Goal: Check status: Check status

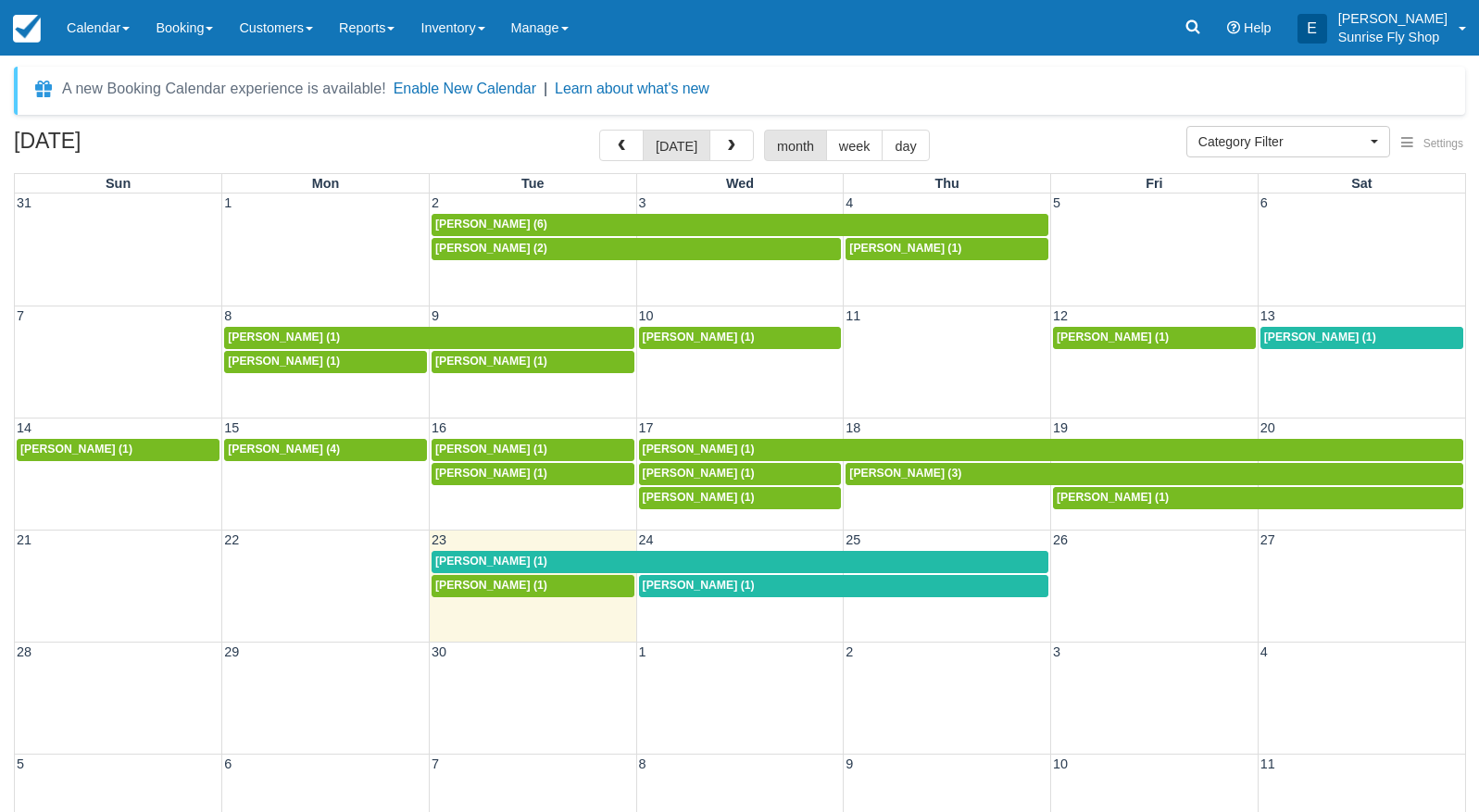
select select
click at [726, 145] on span "button" at bounding box center [732, 147] width 13 height 13
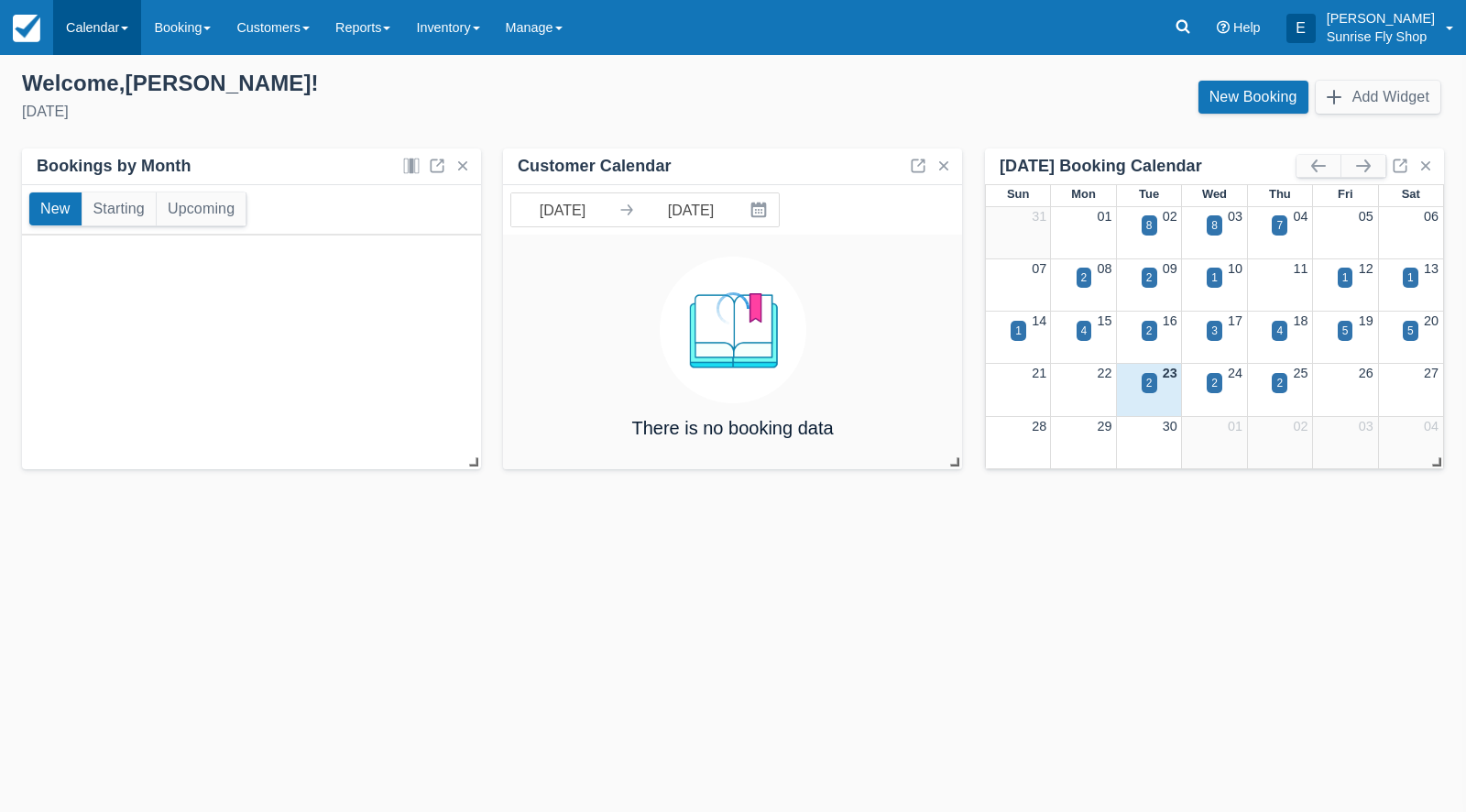
click at [89, 39] on link "Calendar" at bounding box center [97, 28] width 88 height 55
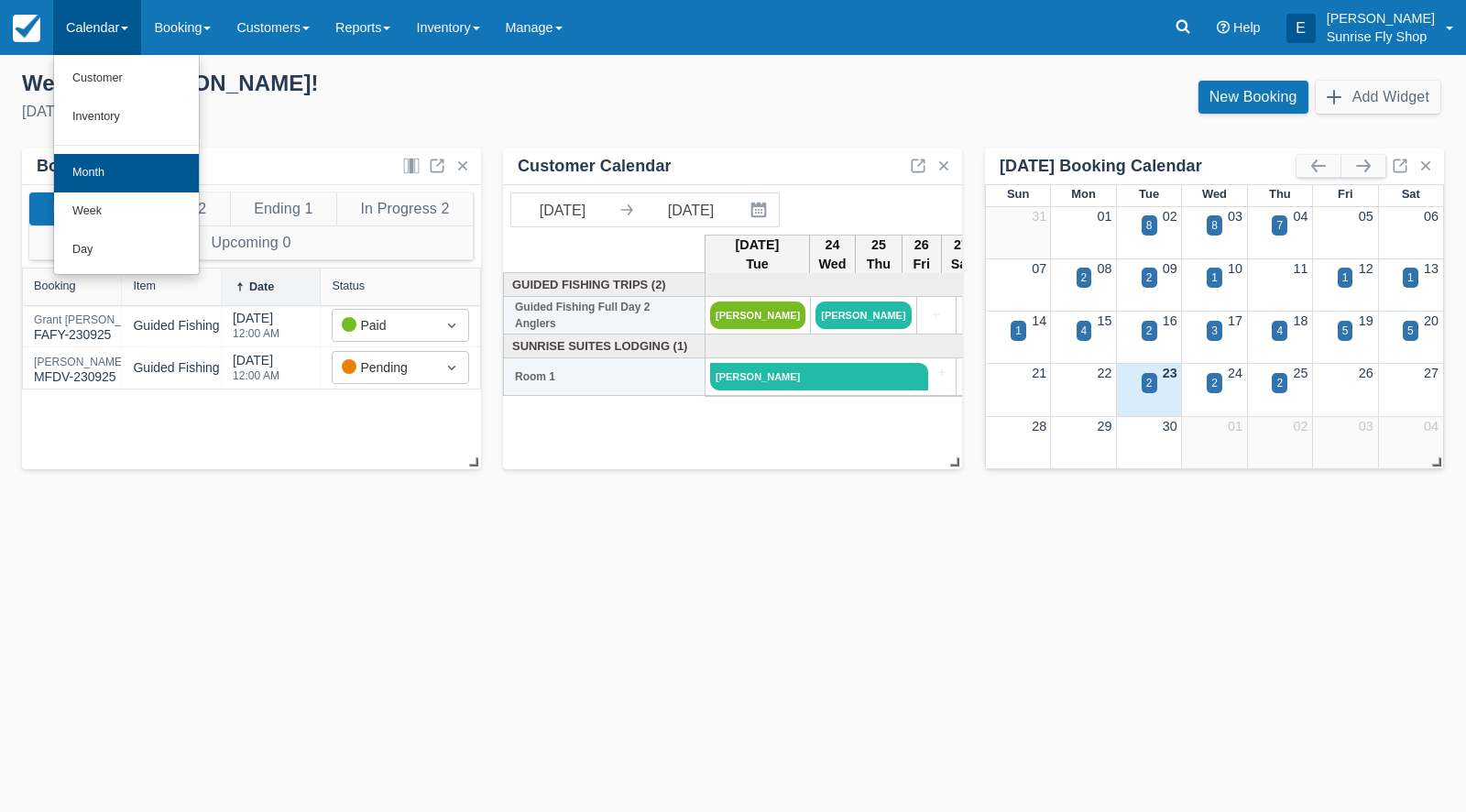
click at [83, 167] on link "Month" at bounding box center [127, 174] width 145 height 39
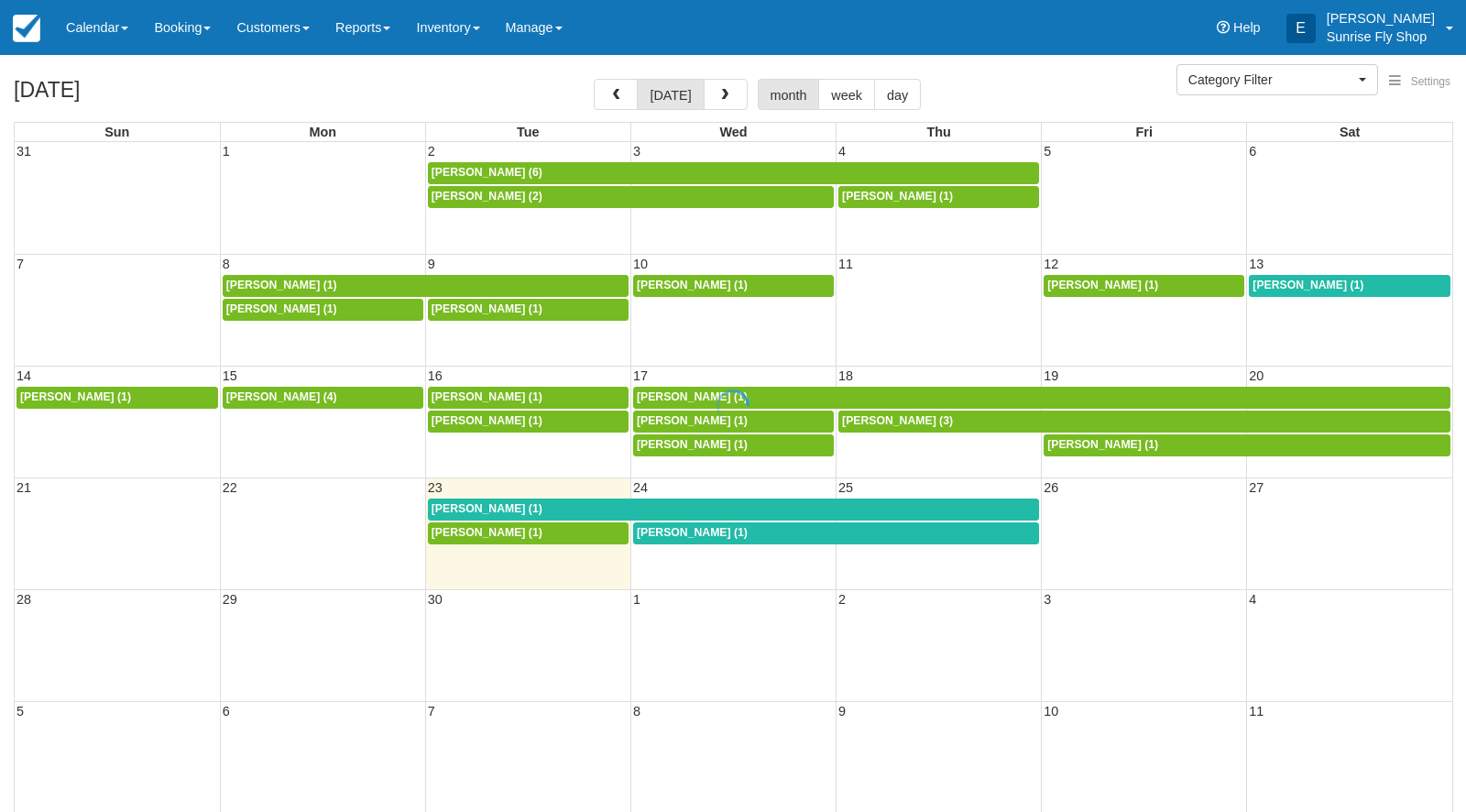
select select
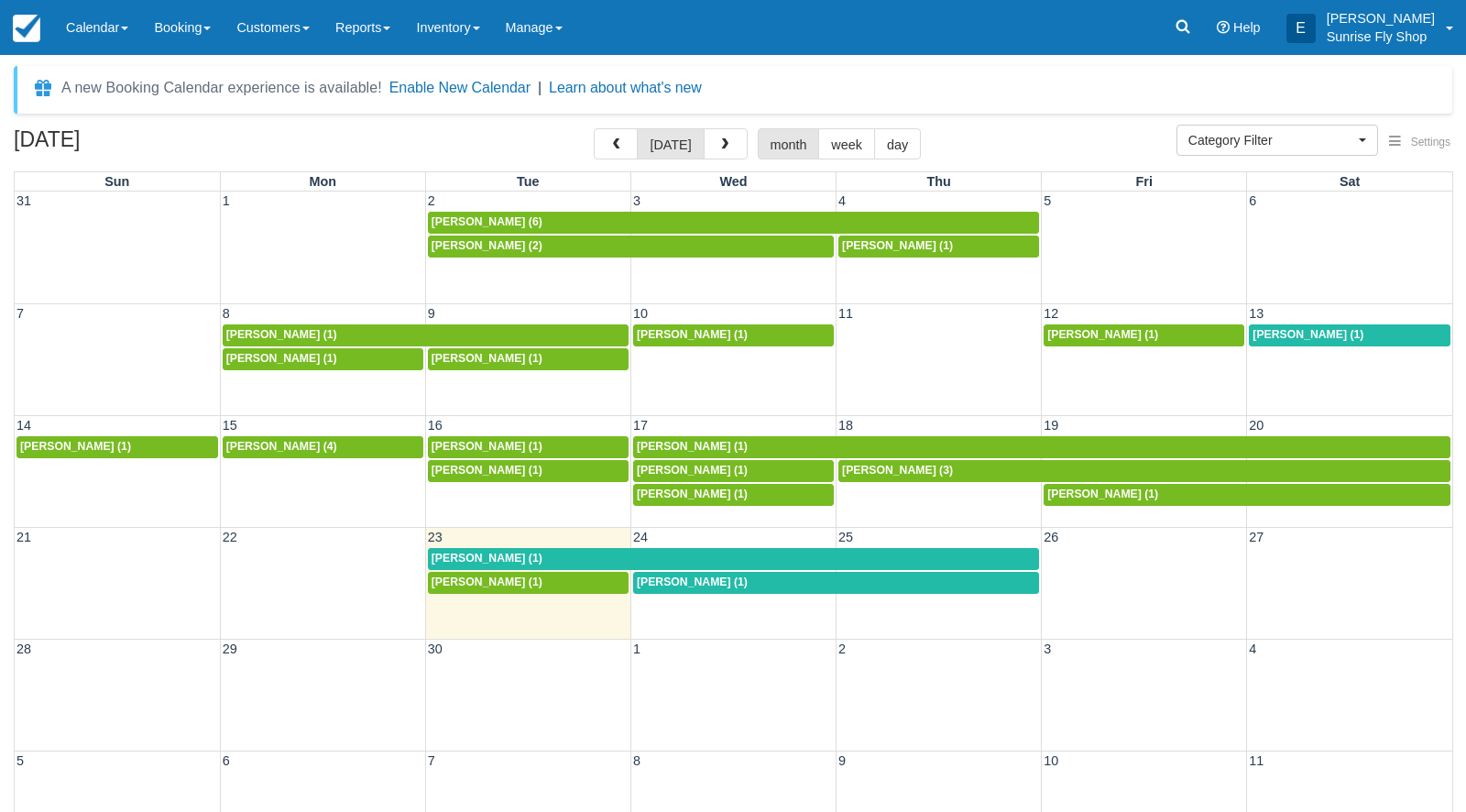
click at [742, 85] on div "A new Booking Calendar experience is available! Enable New Calendar | Learn abo…" at bounding box center [733, 90] width 1438 height 48
click at [722, 163] on div "September 2025 today month week day" at bounding box center [733, 148] width 1438 height 39
click at [722, 135] on button "button" at bounding box center [726, 144] width 44 height 31
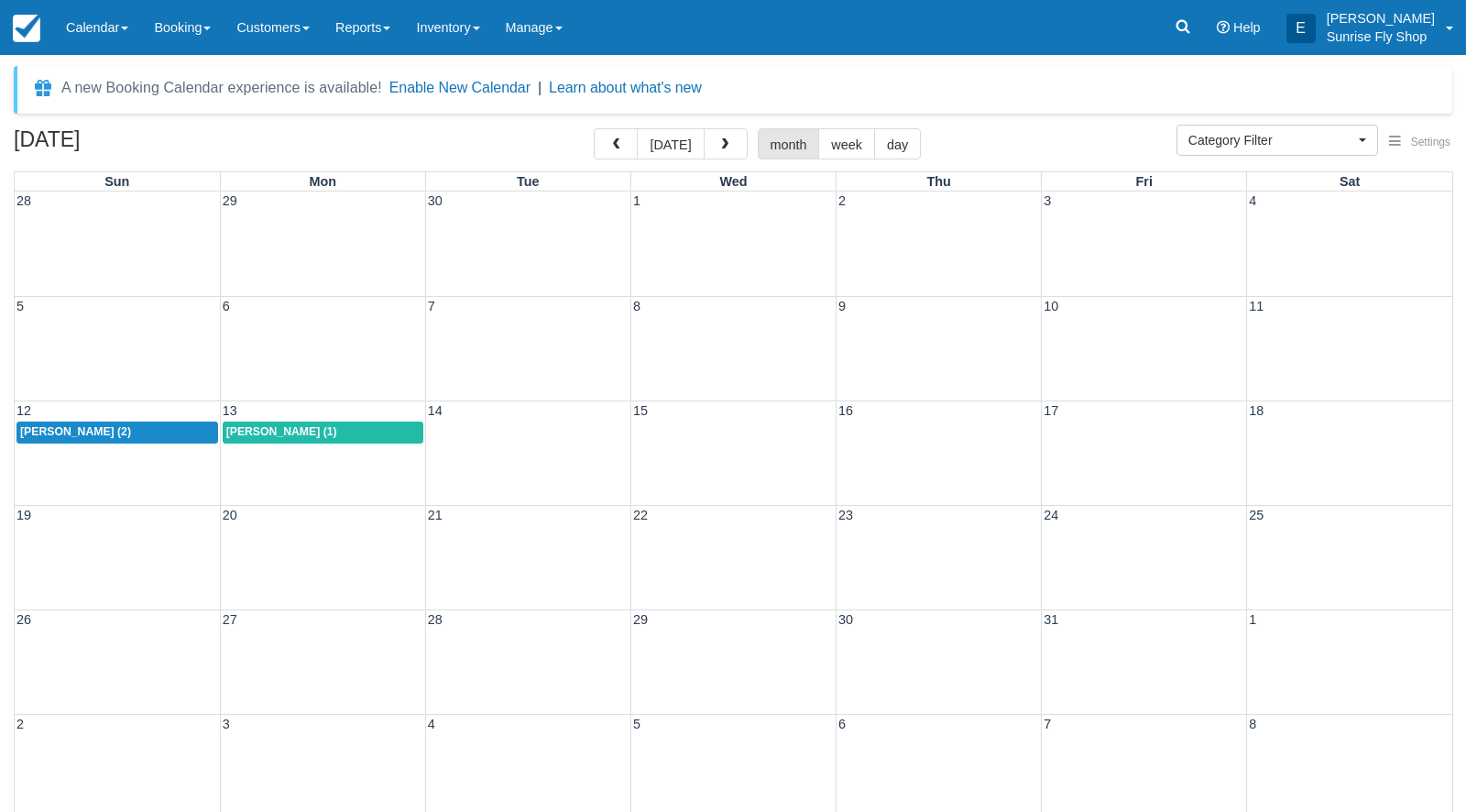
click at [111, 434] on span "John Bergmeyer (2)" at bounding box center [75, 432] width 111 height 13
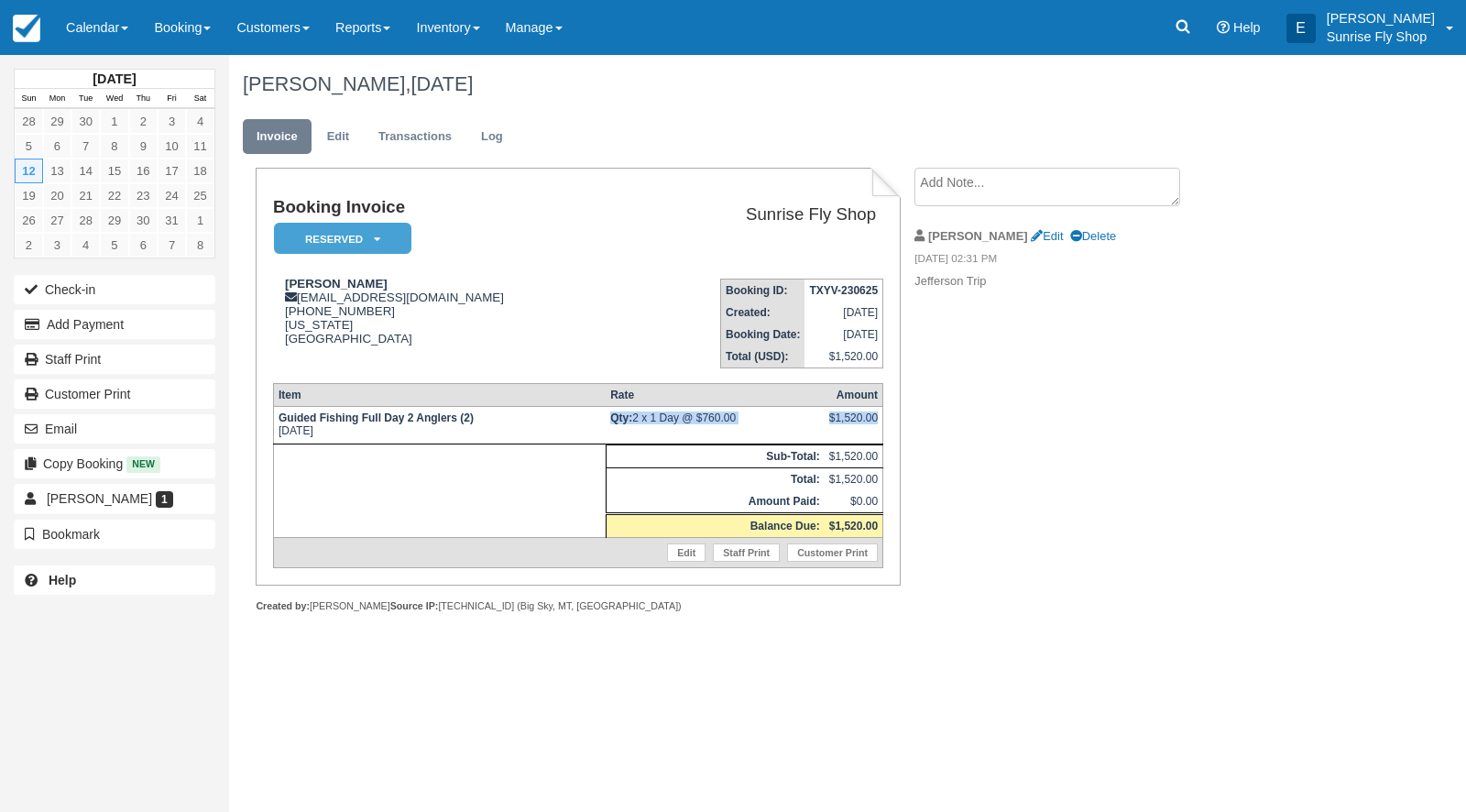
drag, startPoint x: 281, startPoint y: 436, endPoint x: 493, endPoint y: 463, distance: 213.7
click at [493, 463] on tbody "Guided Fishing Full Day 2 Anglers (2) [DATE] Qty: 2 x 1 Day @ $760.00 $1,520.00…" at bounding box center [577, 488] width 609 height 162
click at [473, 496] on td at bounding box center [439, 491] width 333 height 94
click at [343, 742] on div "[DATE] Sun Mon Tue Wed Thu Fri Sat 28 29 30 1 2 3 4 5 6 7 8 9 10 11 12 13 14 15…" at bounding box center [733, 434] width 1466 height 757
